Goal: Task Accomplishment & Management: Use online tool/utility

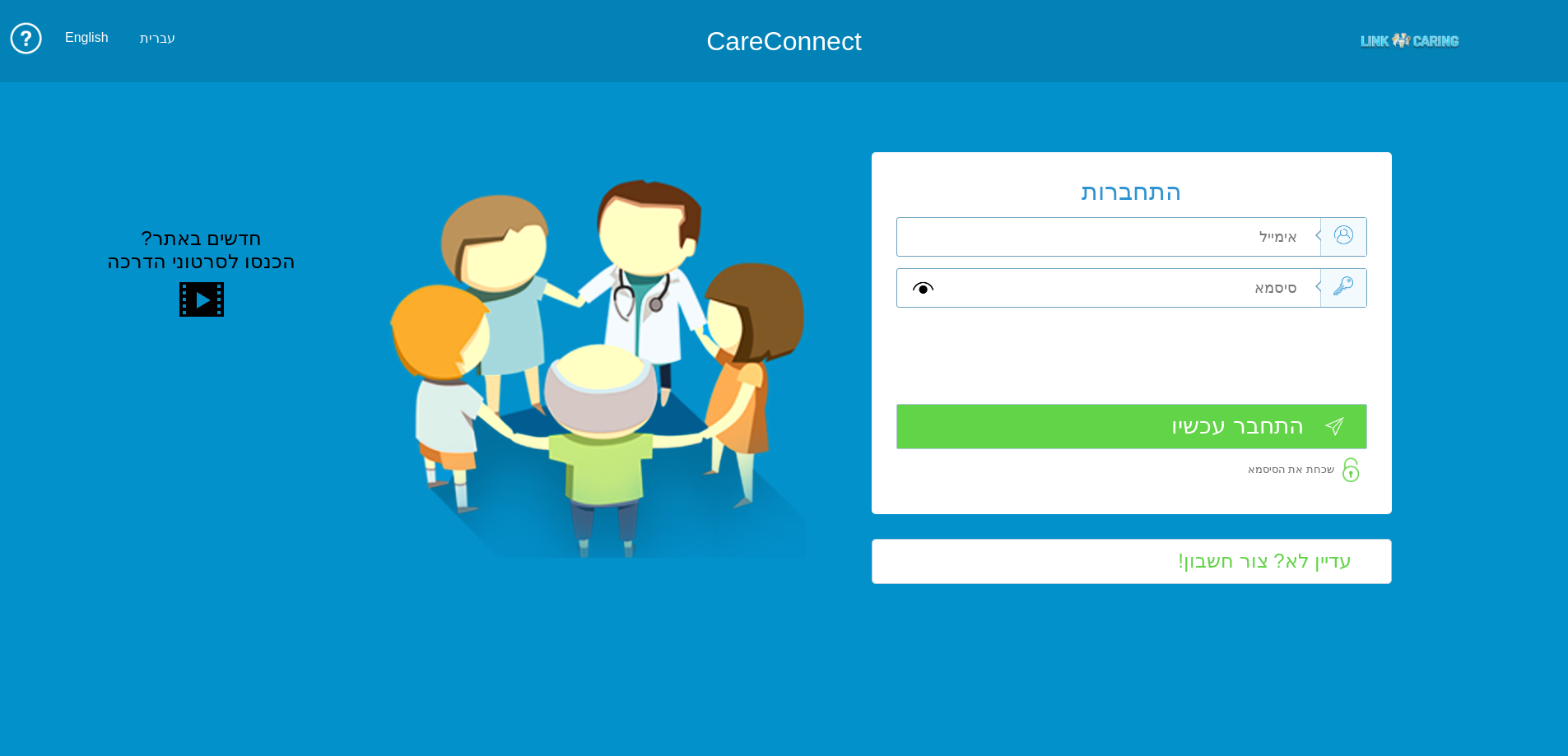
click at [1202, 246] on input "text" at bounding box center [1133, 236] width 371 height 38
type input "ה"
type input "[EMAIL_ADDRESS][DOMAIN_NAME]"
click at [1309, 288] on input "text" at bounding box center [1133, 287] width 371 height 38
type input "V"
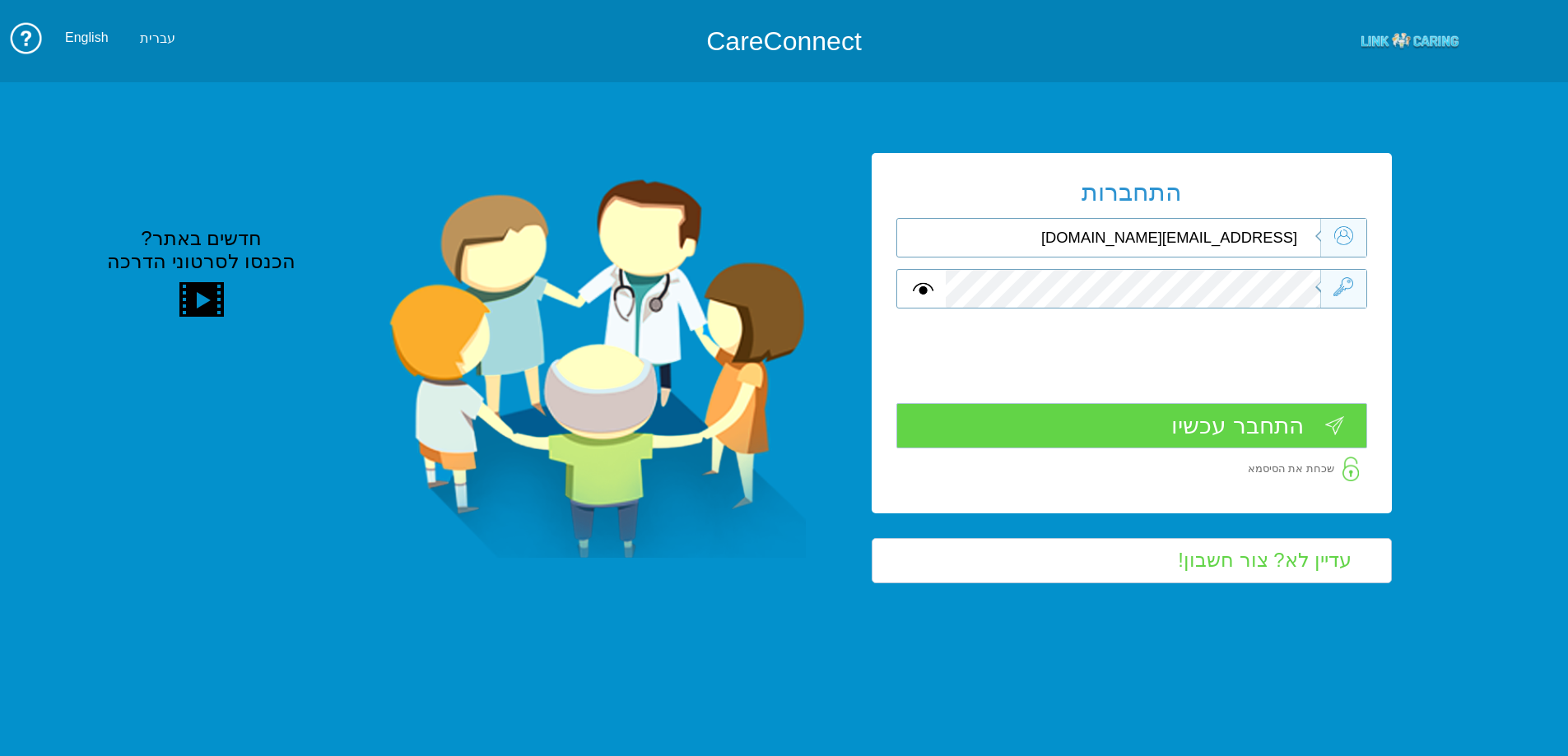
click at [1216, 424] on input "התחבר עכשיו" at bounding box center [1132, 426] width 471 height 45
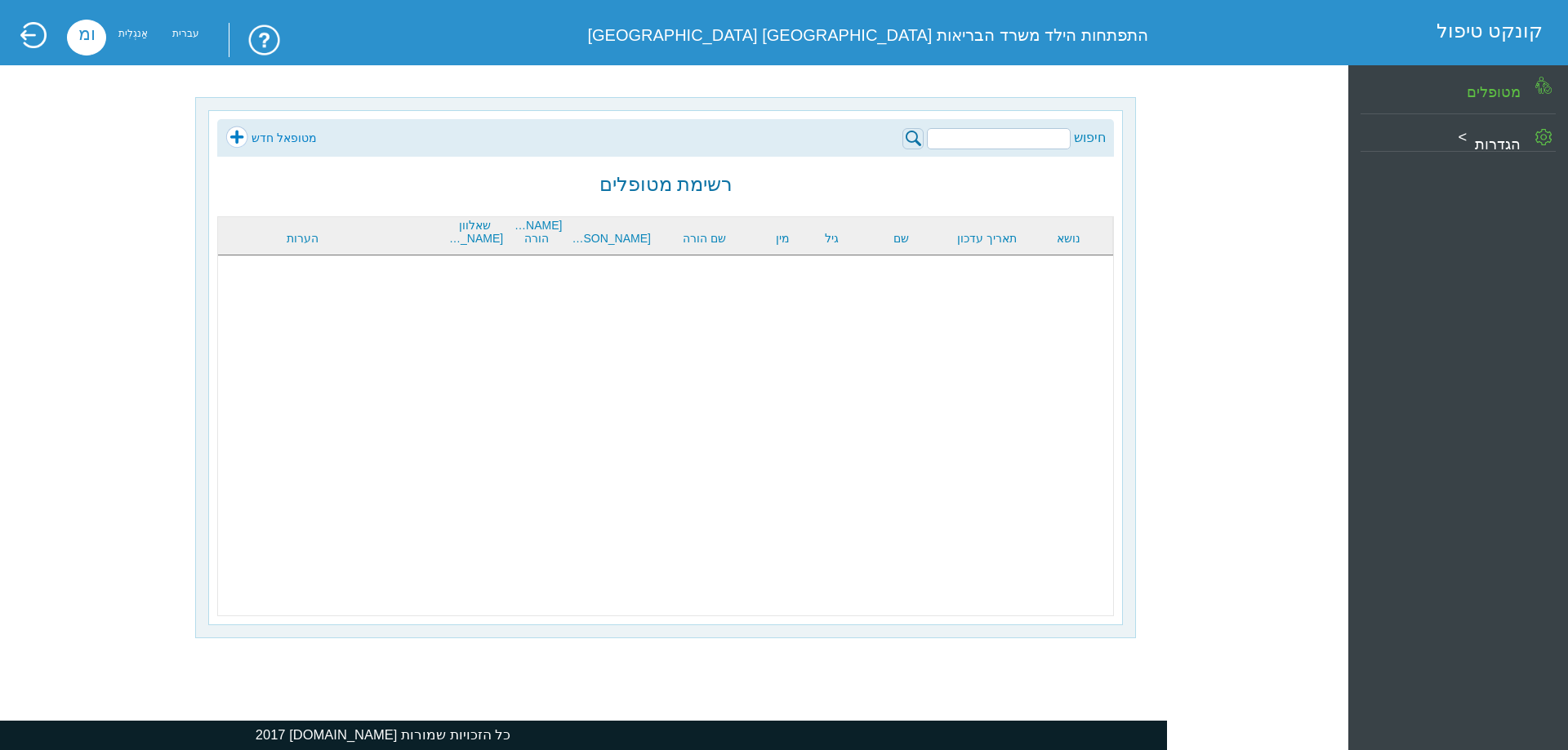
click at [1007, 14] on body "??????? קונקט טיפול התפתחות הילד משרד הבריאות באר שבע מחוז דרום ומ אַנגְלִית עב…" at bounding box center [784, 7] width 1568 height 14
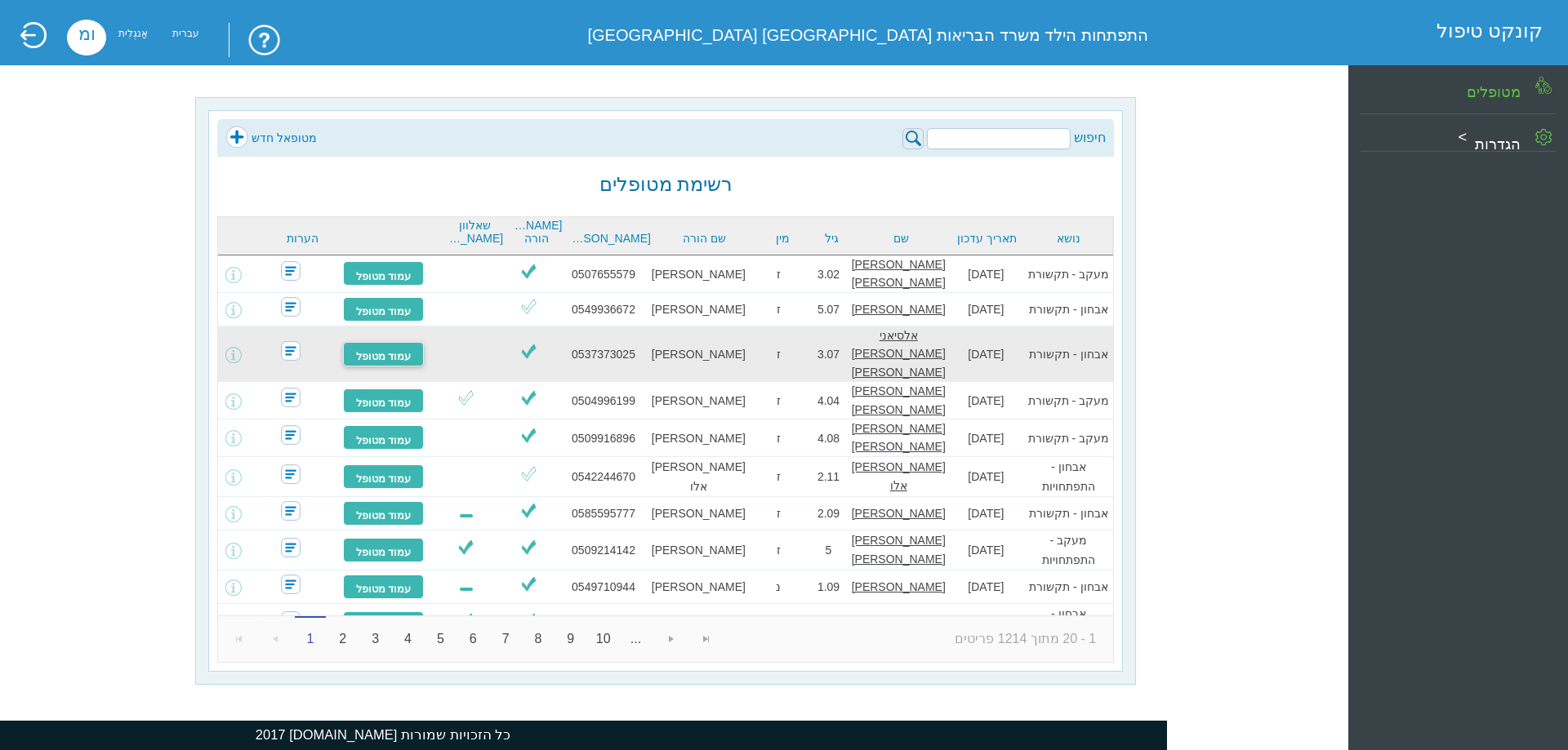
click at [395, 351] on font "עמוד מטופל" at bounding box center [384, 356] width 55 height 12
click at [394, 351] on font "עמוד מטופל" at bounding box center [384, 356] width 55 height 12
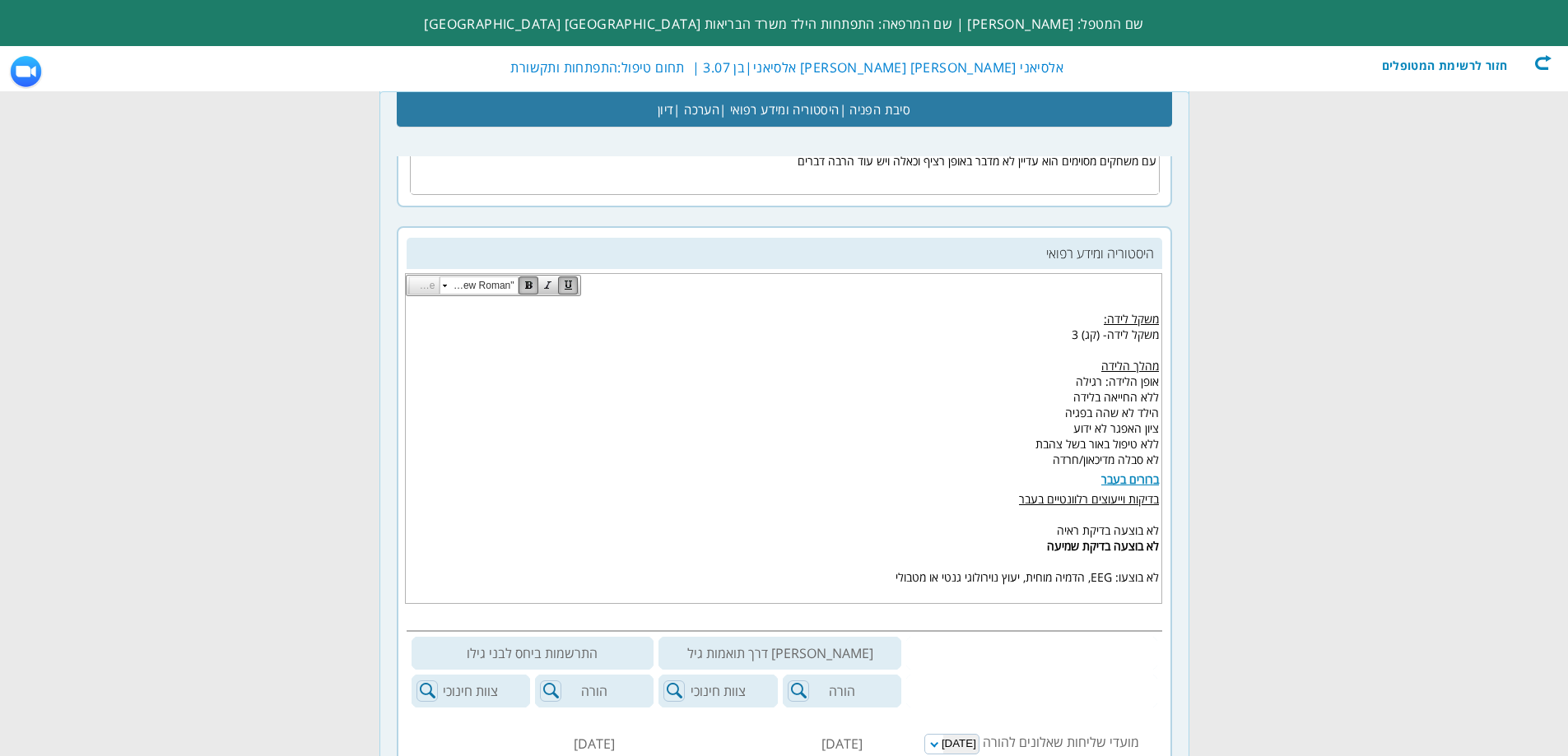
scroll to position [230, 0]
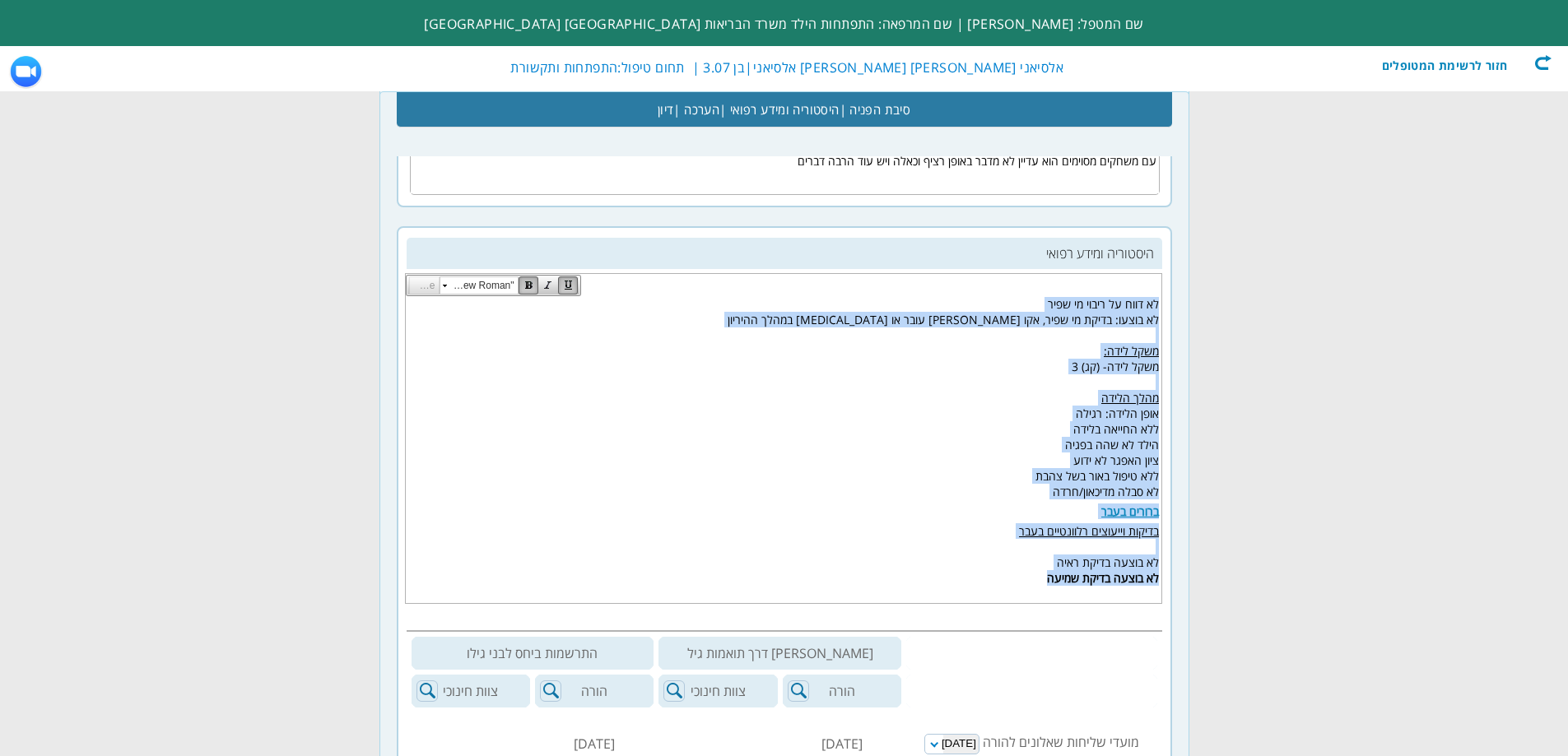
drag, startPoint x: 1156, startPoint y: 315, endPoint x: 1005, endPoint y: 580, distance: 305.0
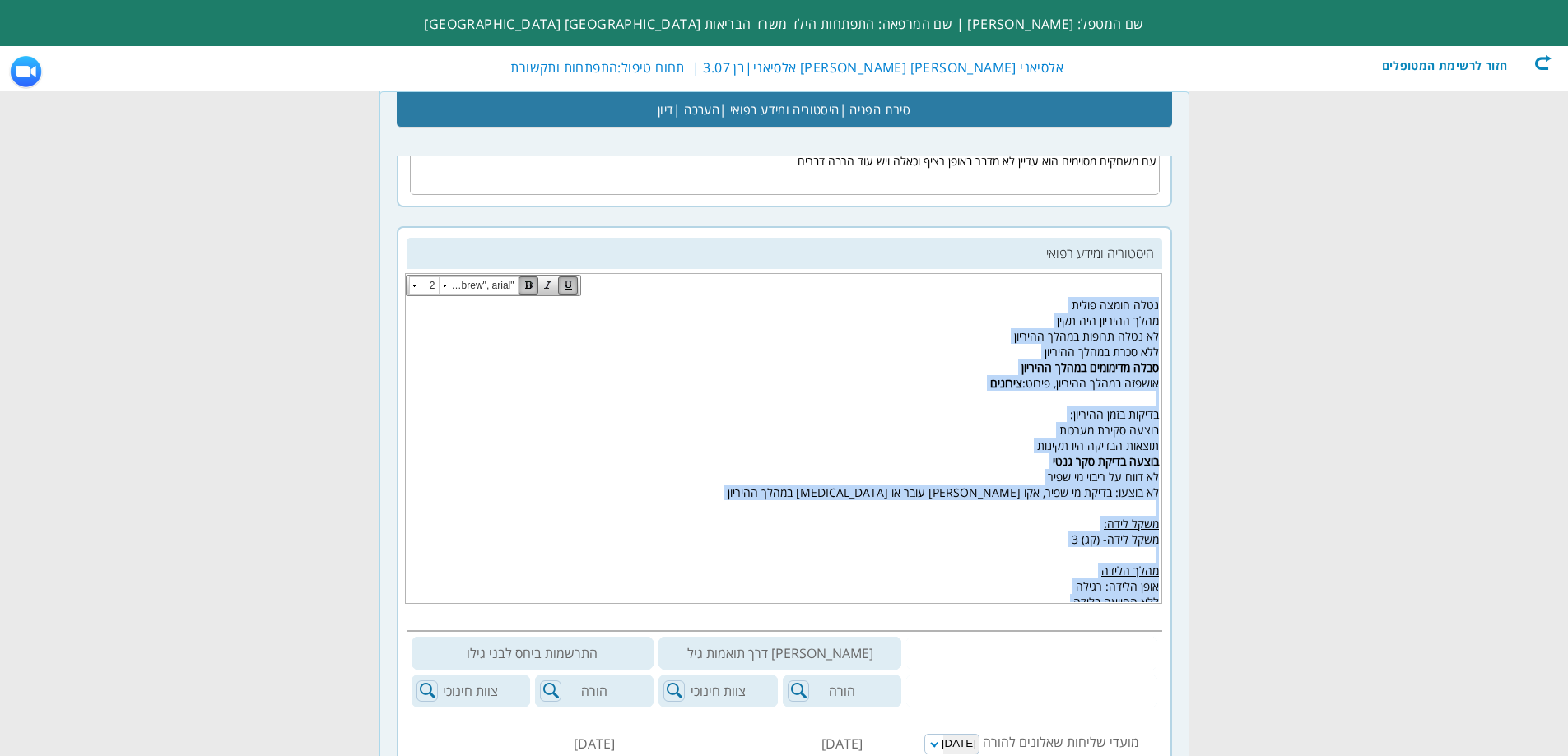
scroll to position [0, 0]
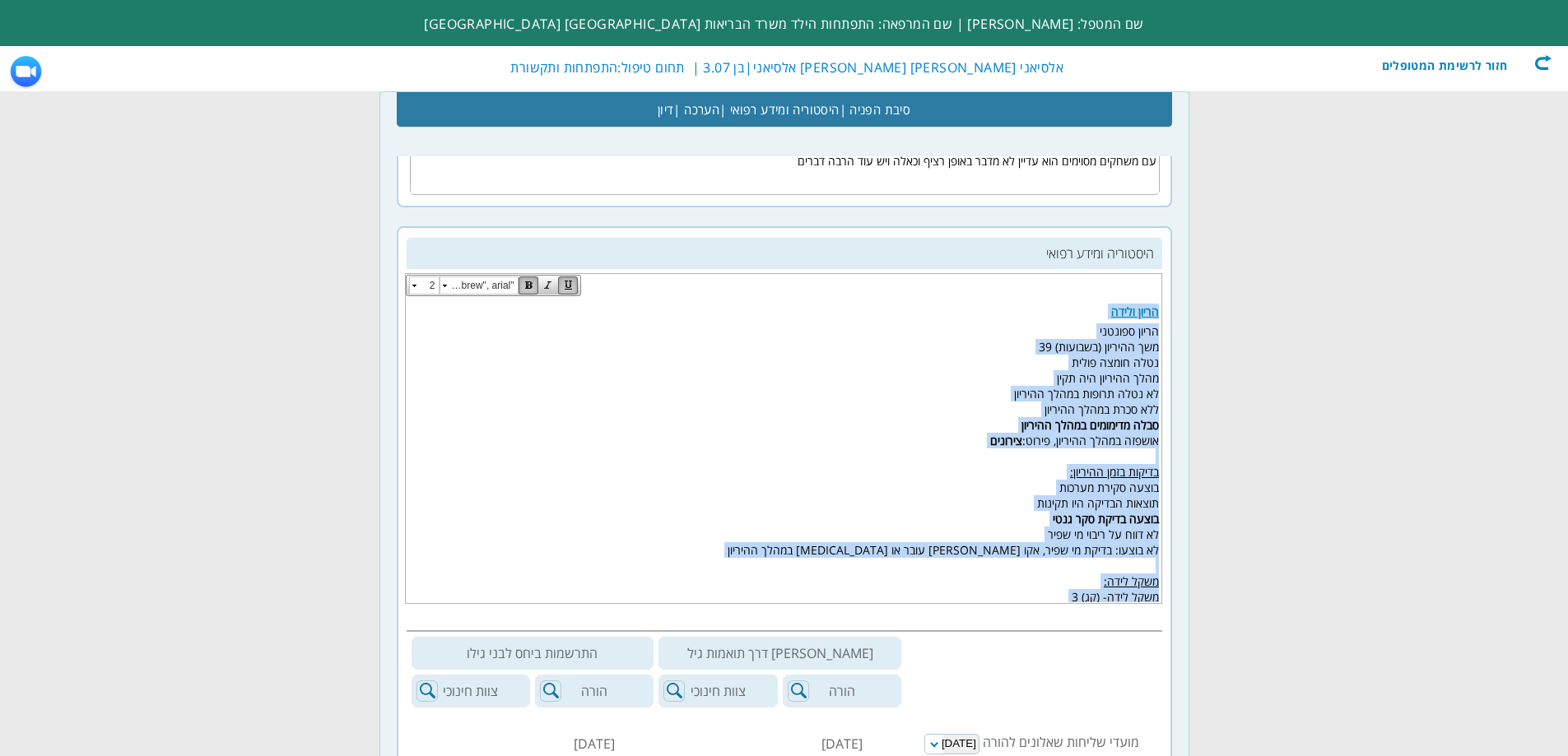
drag, startPoint x: 887, startPoint y: 529, endPoint x: 1570, endPoint y: 606, distance: 687.3
click at [1161, 308] on html "הריון ולידה הריון ספונטני משך ההיריון (בשבועות) 39 נטלה חומצה פולית מהלך ההיריו…" at bounding box center [782, 449] width 755 height 305
copy body "הריון ולידה הריון ספונטני משך ההיריון (בשבועות) 39 נטלה חומצה פולית מהלך ההיריו…"
